Goal: Transaction & Acquisition: Book appointment/travel/reservation

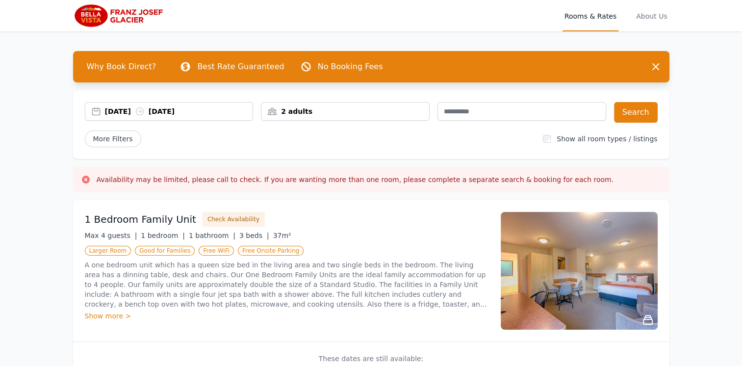
click at [97, 108] on div "[DATE] [DATE]" at bounding box center [169, 111] width 168 height 10
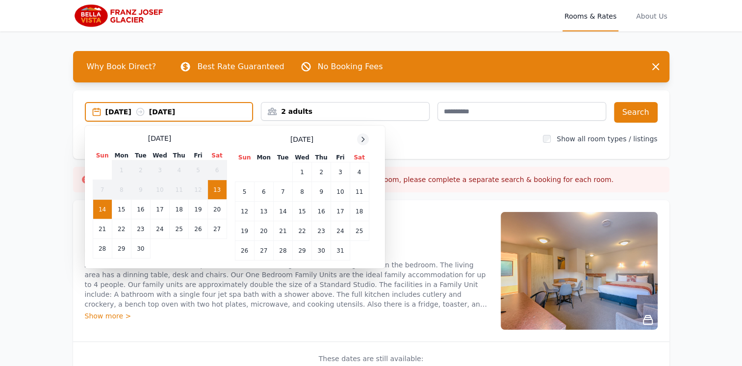
click at [366, 140] on icon at bounding box center [363, 139] width 8 height 8
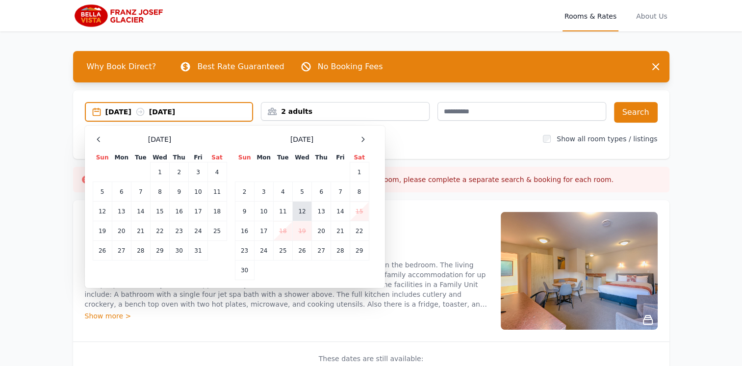
click at [304, 211] on td "12" at bounding box center [301, 212] width 19 height 20
click at [321, 211] on td "13" at bounding box center [321, 212] width 19 height 20
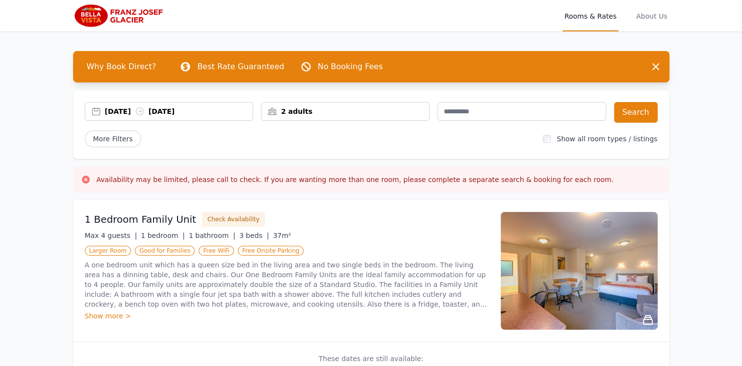
click at [107, 109] on div "[DATE] [DATE]" at bounding box center [169, 111] width 168 height 10
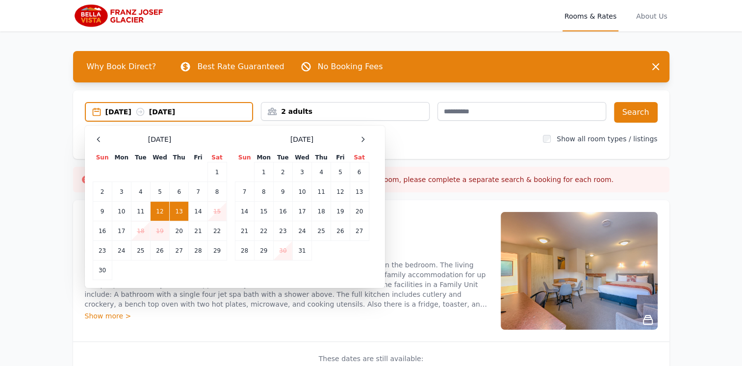
click at [178, 209] on td "13" at bounding box center [179, 212] width 19 height 20
click at [214, 211] on td "15" at bounding box center [217, 212] width 19 height 20
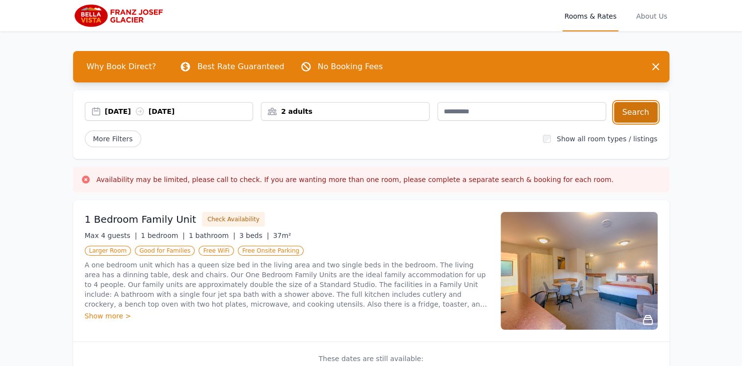
click at [639, 111] on button "Search" at bounding box center [636, 112] width 44 height 21
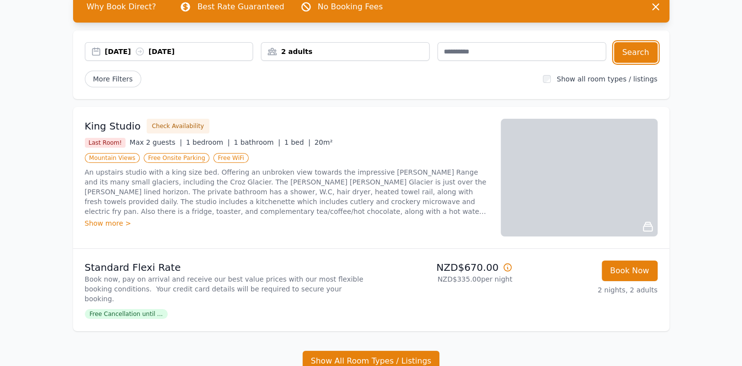
scroll to position [98, 0]
